Goal: Find specific page/section: Find specific page/section

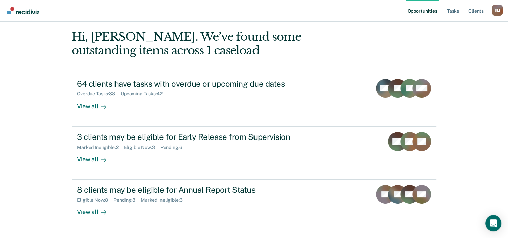
scroll to position [27, 0]
click at [454, 11] on link "Tasks" at bounding box center [453, 11] width 15 height 22
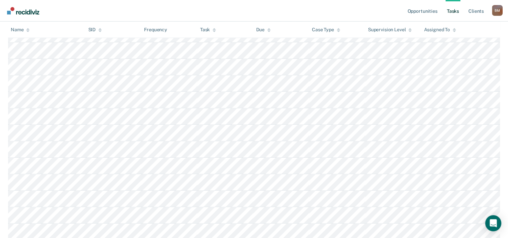
scroll to position [282, 0]
